Goal: Information Seeking & Learning: Learn about a topic

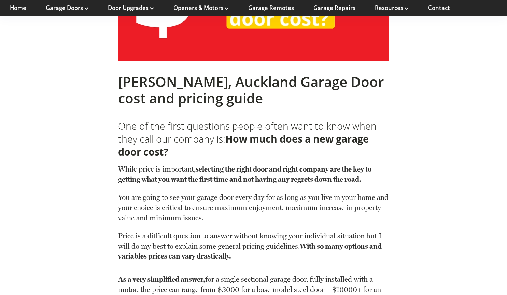
scroll to position [294, 0]
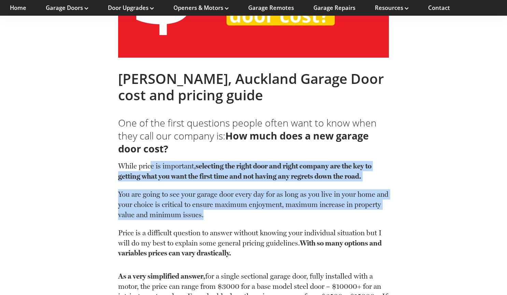
drag, startPoint x: 152, startPoint y: 171, endPoint x: 263, endPoint y: 216, distance: 119.7
click at [263, 216] on div "While price is important, selecting the right door and right company are the ke…" at bounding box center [253, 206] width 271 height 103
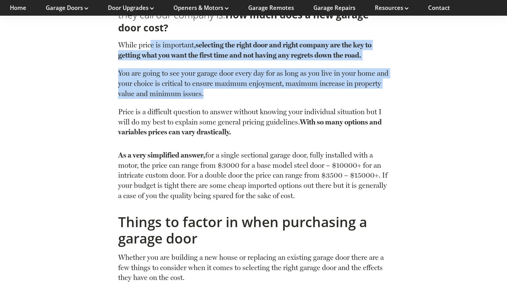
scroll to position [419, 0]
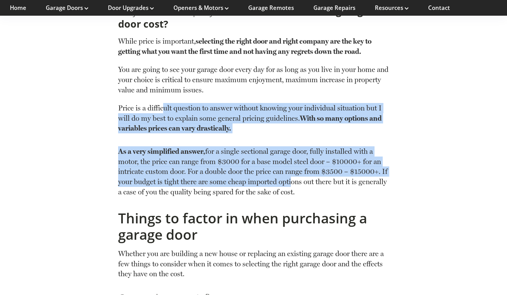
drag, startPoint x: 163, startPoint y: 109, endPoint x: 300, endPoint y: 180, distance: 153.7
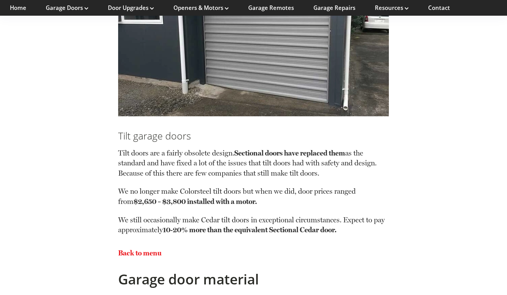
scroll to position [1633, 0]
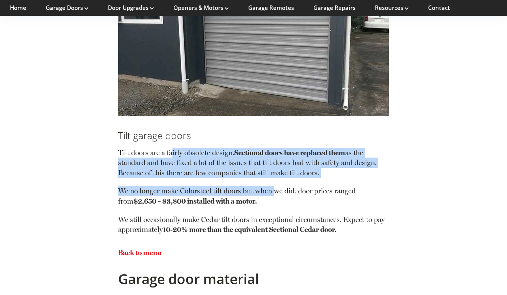
drag, startPoint x: 174, startPoint y: 154, endPoint x: 274, endPoint y: 188, distance: 105.6
click at [274, 188] on div "Tilt doors are a fairly obsolete design. Sectional doors have replaced them as …" at bounding box center [253, 188] width 271 height 93
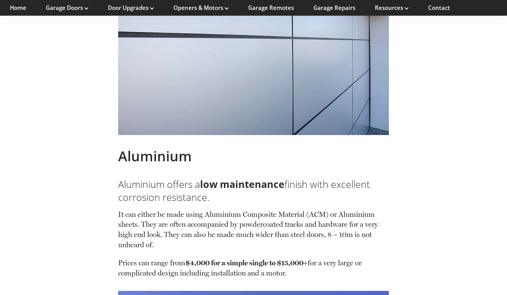
scroll to position [2644, 0]
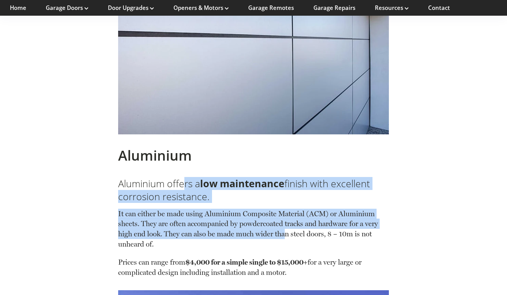
drag, startPoint x: 184, startPoint y: 189, endPoint x: 287, endPoint y: 233, distance: 112.5
click at [287, 233] on div "Aluminium offers a low maintenance finish with excellent corrosion resistance. …" at bounding box center [253, 227] width 271 height 101
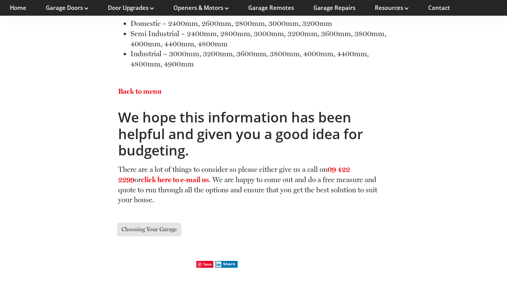
scroll to position [4950, 0]
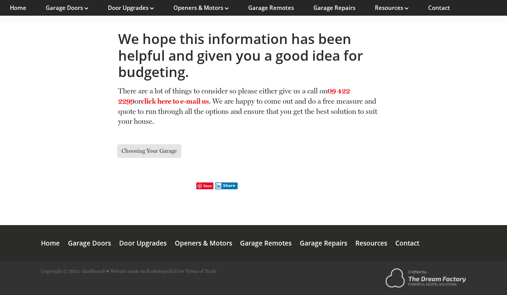
click at [161, 146] on span "Choosing Your Garage" at bounding box center [149, 150] width 64 height 13
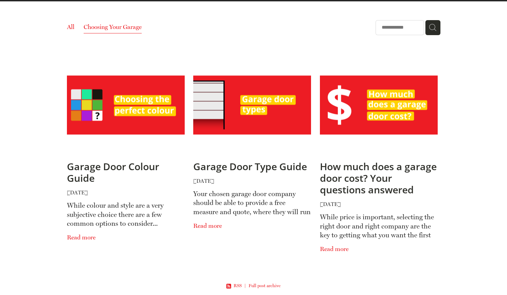
scroll to position [91, 0]
